Goal: Communication & Community: Answer question/provide support

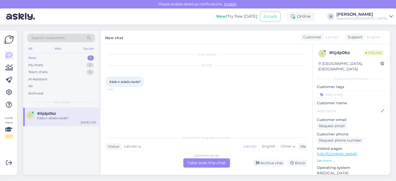
click at [221, 165] on div "Latvian to Latvian Take over the chat" at bounding box center [206, 162] width 47 height 9
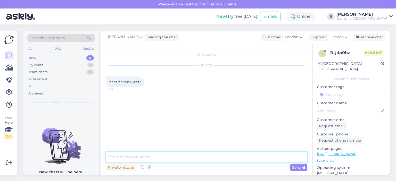
click at [192, 159] on textarea at bounding box center [206, 157] width 201 height 11
type textarea "Sveiki, pašreiz, nav pieejami atlaižu kodi."
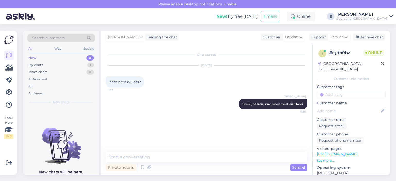
click at [364, 33] on div "[PERSON_NAME] leading the chat Customer Latvian Arabic Belarusian Bulgarian Chi…" at bounding box center [244, 37] width 289 height 13
click at [364, 38] on div "Archive chat" at bounding box center [368, 37] width 32 height 7
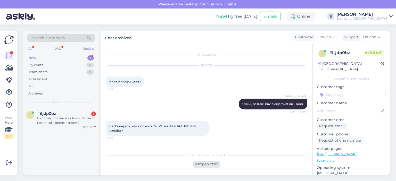
click at [202, 164] on div "Reopen chat" at bounding box center [206, 164] width 27 height 7
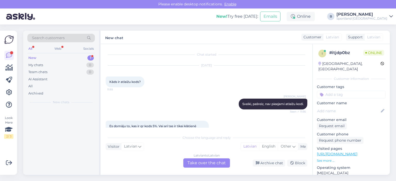
click at [206, 161] on div "Latvian to Latvian Take over the chat" at bounding box center [206, 162] width 47 height 9
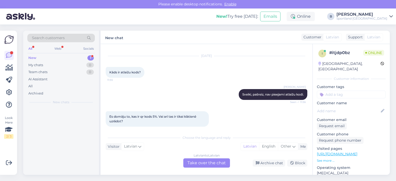
scroll to position [14, 0]
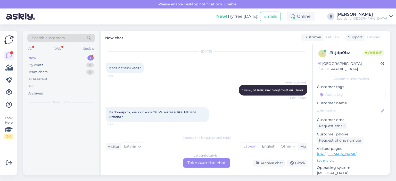
click at [208, 163] on div "Latvian to Latvian Take over the chat" at bounding box center [206, 162] width 47 height 9
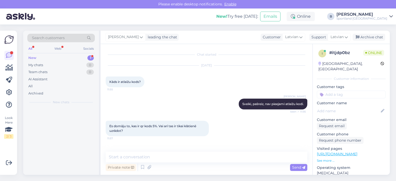
scroll to position [0, 0]
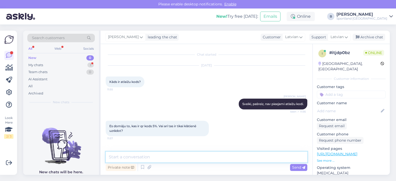
click at [203, 158] on textarea at bounding box center [206, 157] width 201 height 11
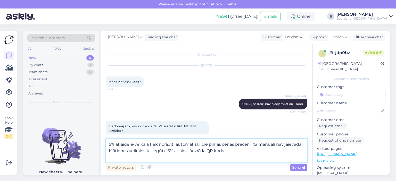
type textarea "5% atlaide e-veikalā tiek norādīti automātiski pie pilnas cenas precēm, tā manu…"
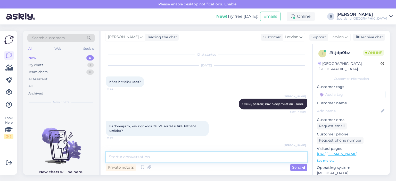
scroll to position [26, 0]
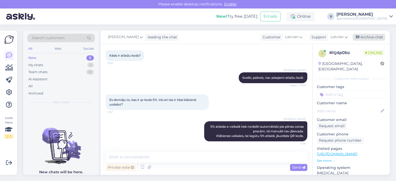
click at [374, 35] on div "Archive chat" at bounding box center [368, 37] width 32 height 7
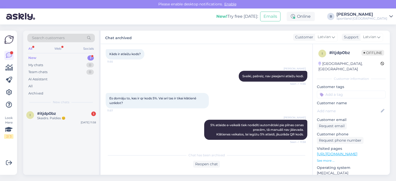
scroll to position [50, 0]
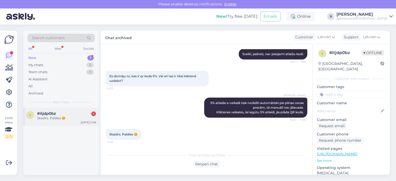
click at [69, 121] on div "i #itjdp0bz 1 Skaidrs. Paldies 😊 [DATE] 11:58" at bounding box center [61, 117] width 76 height 19
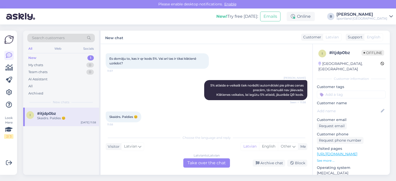
click at [211, 164] on div "Latvian to Latvian Take over the chat" at bounding box center [206, 162] width 47 height 9
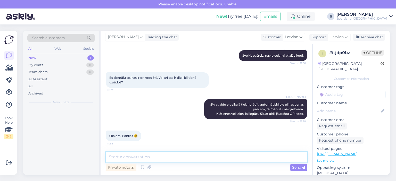
click at [205, 159] on textarea at bounding box center [206, 157] width 201 height 11
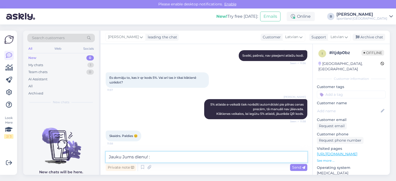
type textarea "Jauku Jums dienu! :)"
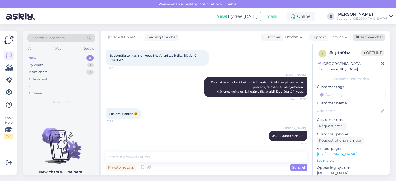
click at [370, 39] on div "Archive chat" at bounding box center [368, 37] width 32 height 7
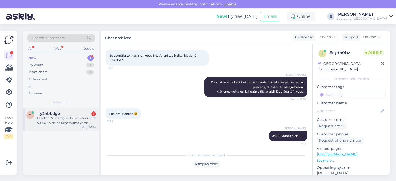
click at [67, 124] on div "Labdien! Vēlos iegādāties dāvanu karti 50 EUR vērtībā uzņēmuma vārdā. Diemžēl u…" at bounding box center [66, 120] width 59 height 9
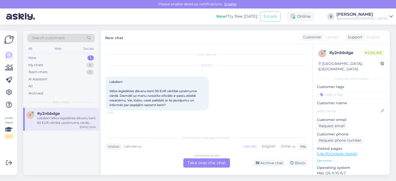
click at [204, 162] on div "Latvian to Latvian Take over the chat" at bounding box center [206, 162] width 47 height 9
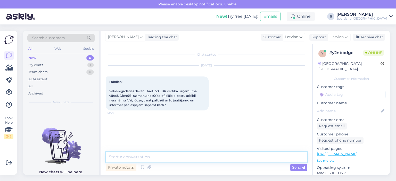
click at [205, 156] on textarea at bounding box center [206, 157] width 201 height 11
type textarea "Sveiki, no kāda e-pasta [DEMOGRAPHIC_DATA] ziņu?"
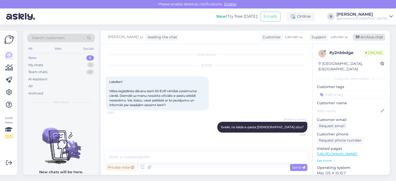
click at [363, 37] on div "Archive chat" at bounding box center [368, 37] width 32 height 7
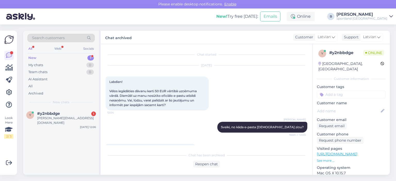
scroll to position [15, 0]
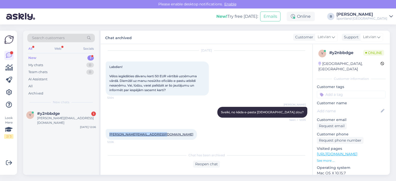
drag, startPoint x: 159, startPoint y: 135, endPoint x: 109, endPoint y: 133, distance: 50.0
click at [109, 133] on div "[PERSON_NAME][EMAIL_ADDRESS][DOMAIN_NAME] 12:06" at bounding box center [151, 134] width 91 height 11
copy link "[PERSON_NAME][EMAIL_ADDRESS][DOMAIN_NAME]"
click at [205, 164] on div "Reopen chat" at bounding box center [206, 164] width 27 height 7
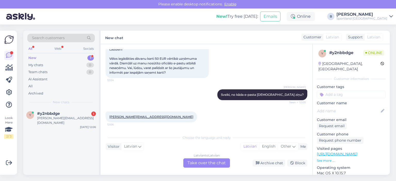
click at [212, 162] on div "Latvian to Latvian Take over the chat" at bounding box center [206, 162] width 47 height 9
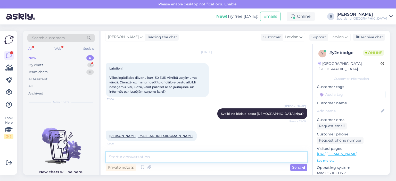
click at [211, 159] on textarea at bounding box center [206, 157] width 201 height 11
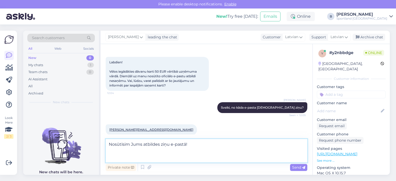
scroll to position [26, 0]
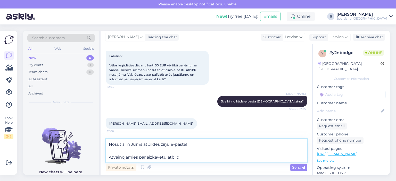
type textarea "Nosūtīsim Jums atbildes ziņu e-pastā! Atvainojamies par aizkavētu atbildi!"
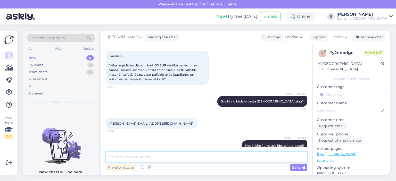
scroll to position [45, 0]
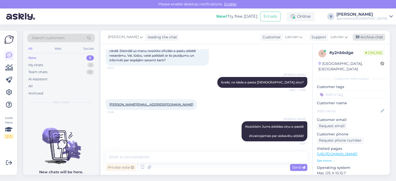
click at [360, 38] on div "Archive chat" at bounding box center [368, 37] width 32 height 7
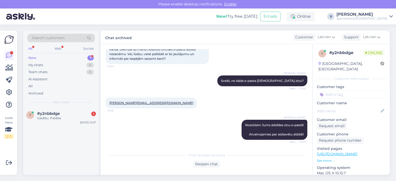
scroll to position [69, 0]
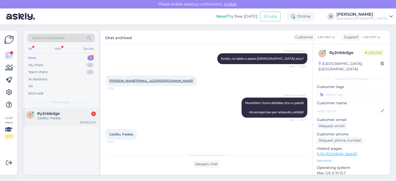
click at [92, 113] on div "1" at bounding box center [93, 114] width 5 height 5
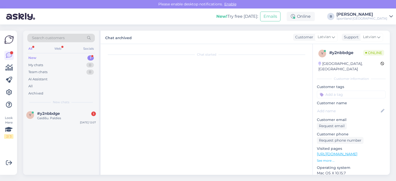
scroll to position [86, 0]
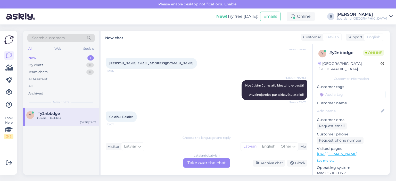
click at [217, 164] on div "Latvian to Latvian Take over the chat" at bounding box center [206, 162] width 47 height 9
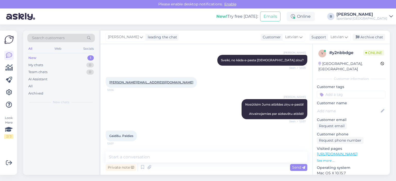
scroll to position [67, 0]
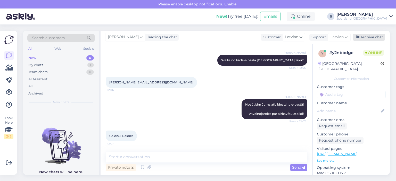
click at [359, 38] on icon at bounding box center [357, 38] width 4 height 4
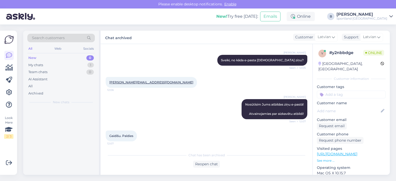
scroll to position [69, 0]
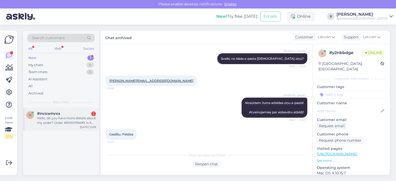
click at [58, 121] on div "Hello, do you have more details about my order? Order #5000019499. Is it packed?" at bounding box center [66, 120] width 59 height 9
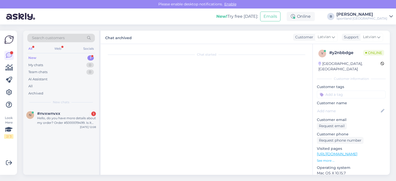
scroll to position [0, 0]
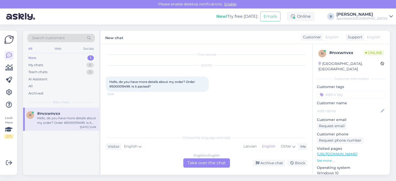
click at [124, 86] on span "Hello, do you have more details about my order? Order #5000019499. Is it packed?" at bounding box center [152, 84] width 86 height 9
copy span "5000019499"
click at [201, 160] on div "English to English Take over the chat" at bounding box center [206, 162] width 47 height 9
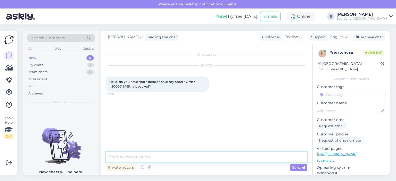
click at [190, 160] on textarea at bounding box center [206, 157] width 201 height 11
click at [338, 40] on span "English" at bounding box center [336, 37] width 13 height 6
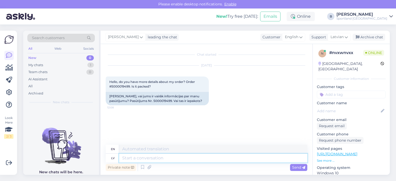
click at [191, 158] on textarea at bounding box center [213, 158] width 188 height 9
type textarea "Labdien, š"
type textarea "Hello,"
type textarea "Labdien, šīs d"
type textarea "Hello, these"
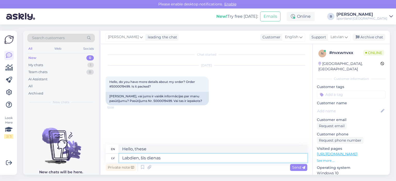
type textarea "Labdien, šīs dienas"
type textarea "Hello, these days"
type textarea "Labdien, šīs dienas laikā J"
type textarea "Hello, during this day"
type textarea "Labdien, šīs dienas laikā Jūsu pa"
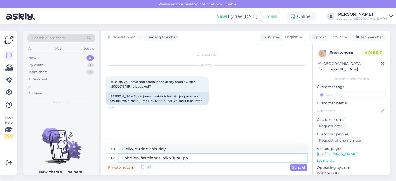
type textarea "Hello, during this day your"
type textarea "Labdien, šīs dienas laikā Jūsu pasūtījums t"
type textarea "Hello, your order will be delivered [DATE]."
type textarea "Labdien, šīs dienas laikā Jūsu pasūtījums tiks n"
type textarea "Hello, your order will be delivered during this day."
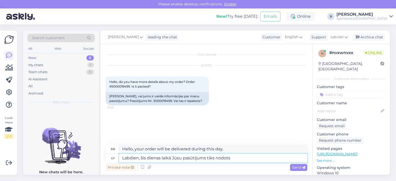
type textarea "Labdien, šīs dienas laikā Jūsu pasūtījums tiks nodots k"
type textarea "Hello, your order will be delivered [DATE]."
type textarea "Labdien, šīs dienas laikā Jūsu pasūtījums tiks nodots kurjeram."
type textarea "Hello, your order will be handed over to the courier during this day."
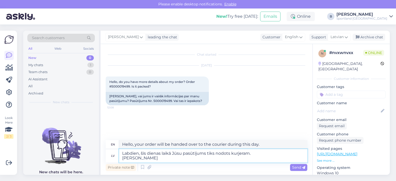
type textarea "Labdien, šīs dienas laikā Jūsu pasūtījums tiks nodots kurjeram. Šis b"
type textarea "Hello, your order will be delivered to the courier during this day. This"
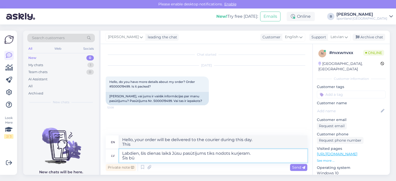
type textarea "Labdien, šīs dienas laikā Jūsu pasūtījums tiks nodots kurjeram. Šis bū"
type textarea "Hello, your order will be delivered to the courier during this day. This is"
type textarea "Labdien, šīs dienas laikā Jūsu pasūtījums tiks nodots kurjeram. Šis būs a"
type textarea "Hello, your order will be delivered to the courier during this day. This will be"
type textarea "Labdien, šīs dienas laikā Jūsu pasūtījums tiks nodots kurjeram. Šis būs pasūtīj…"
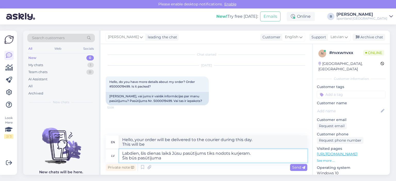
type textarea "Hello, your order will be delivered to the courier during this day. This will b…"
type textarea "Labdien, šīs dienas laikā Jūsu pasūtījums tiks nodots kurjeram. Šis būs pasūtīj…"
type textarea "Hello, your order will be handed over to the courier during this day. This will…"
type textarea "Labdien, šīs dienas laikā Jūsu pasūtījums tiks nodots kurjeram. Šis būs pasūtīj…"
type textarea "Hello, your order will be handed over to the courier during this day. This will…"
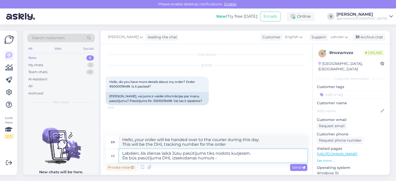
type textarea "Labdien, šīs dienas laikā Jūsu pasūtījums tiks nodots kurjeram. Šis būs pasūtīj…"
type textarea "Hello, your order will be handed over to the courier during this day. This will…"
paste textarea "JD01 4600 0122 6945 8695"
type textarea "Labdien, šīs dienas laikā Jūsu pasūtījums tiks nodots kurjeram. Šis būs pasūtīj…"
type textarea "Hello, your order will be handed over to the courier during this day. This will…"
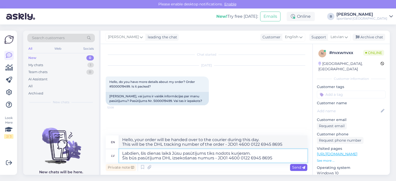
type textarea "Labdien, šīs dienas laikā Jūsu pasūtījums tiks nodots kurjeram. Šis būs pasūtīj…"
click at [296, 165] on div "Send" at bounding box center [298, 167] width 17 height 7
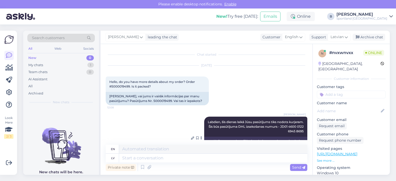
scroll to position [29, 0]
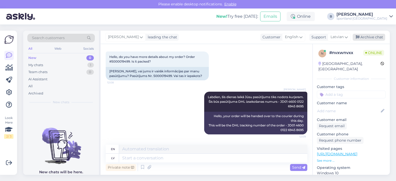
click at [375, 34] on div "Archive chat" at bounding box center [368, 37] width 32 height 7
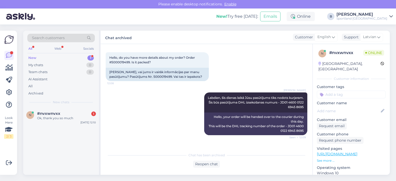
scroll to position [46, 0]
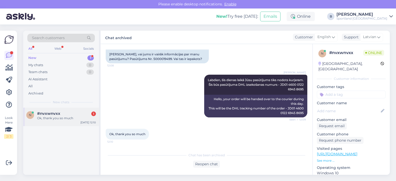
click at [56, 114] on span "#nvxwnvxx" at bounding box center [48, 113] width 23 height 5
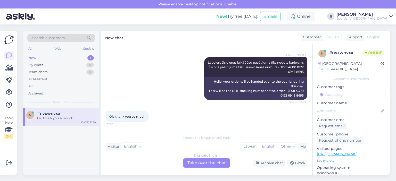
click at [210, 163] on div "English to English Take over the chat" at bounding box center [206, 162] width 47 height 9
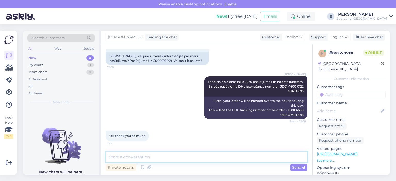
click at [209, 159] on textarea at bounding box center [206, 157] width 201 height 11
type textarea "Have a nice day! :)"
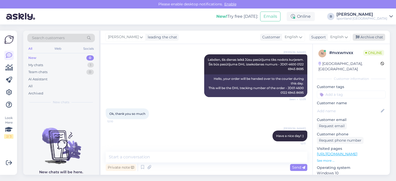
click at [370, 36] on div "Archive chat" at bounding box center [368, 37] width 32 height 7
